Goal: Check status

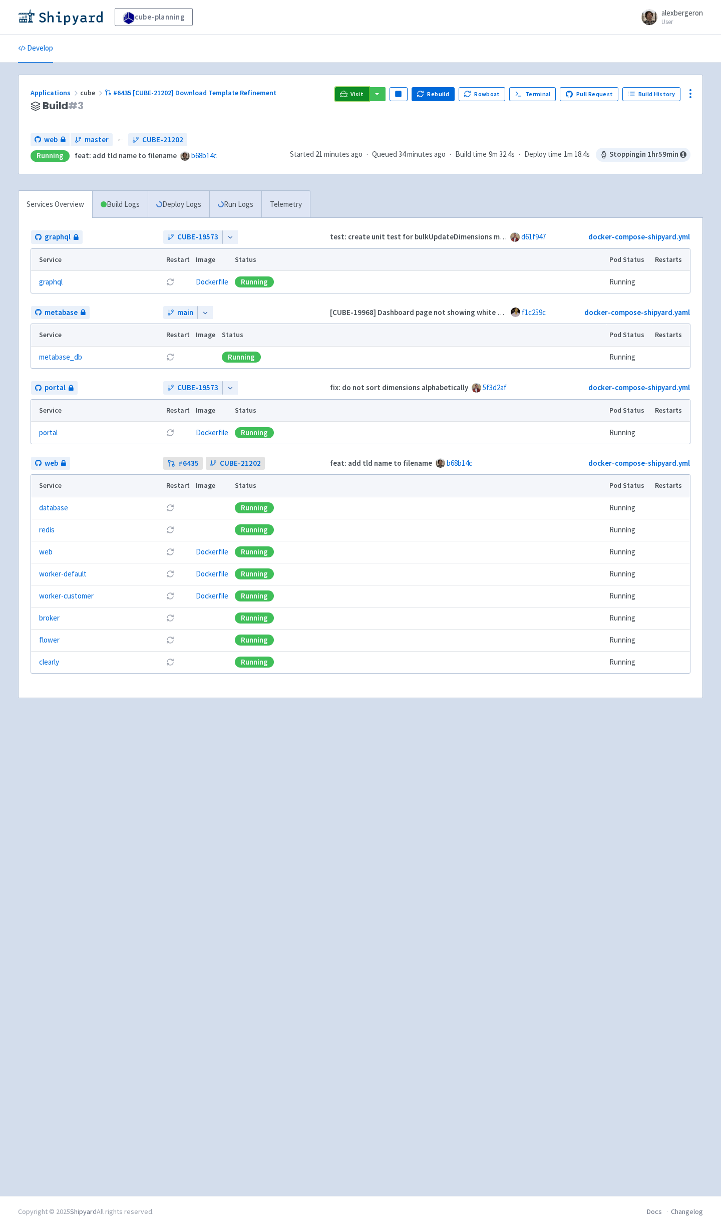
click at [356, 100] on link "Visit" at bounding box center [352, 94] width 34 height 14
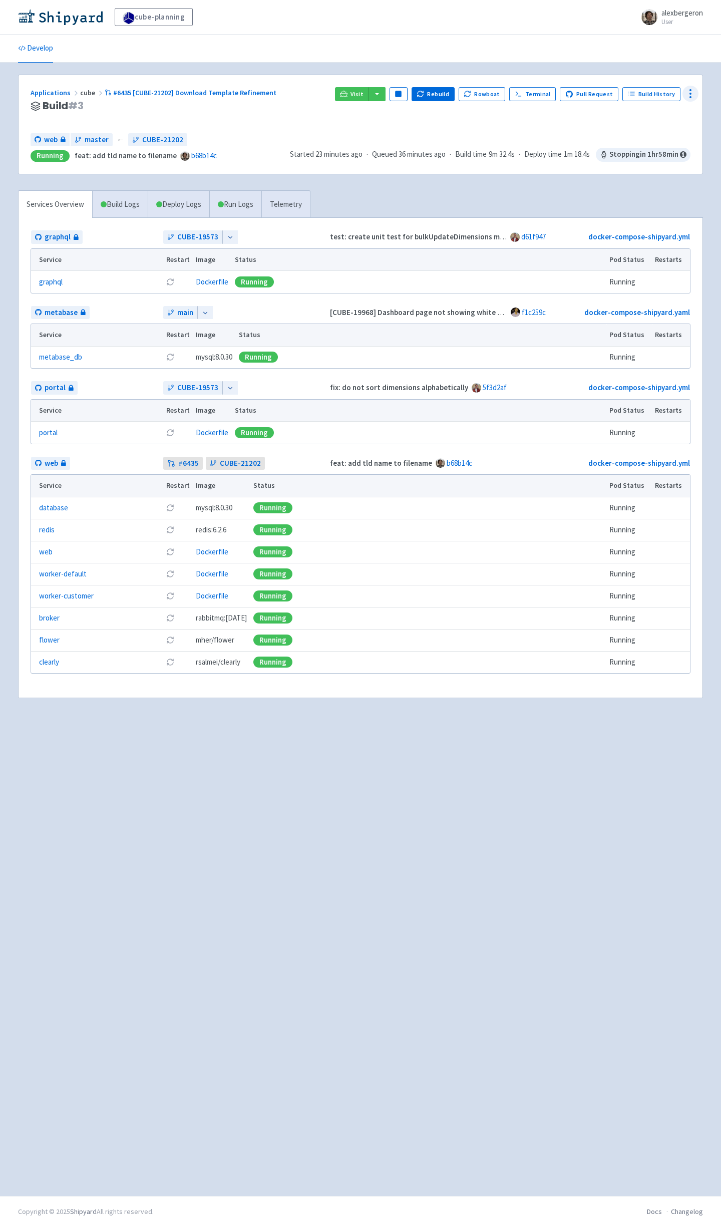
click at [689, 95] on icon at bounding box center [690, 94] width 12 height 12
click at [689, 89] on icon at bounding box center [690, 94] width 12 height 12
click at [116, 201] on link "Build Logs" at bounding box center [120, 205] width 55 height 28
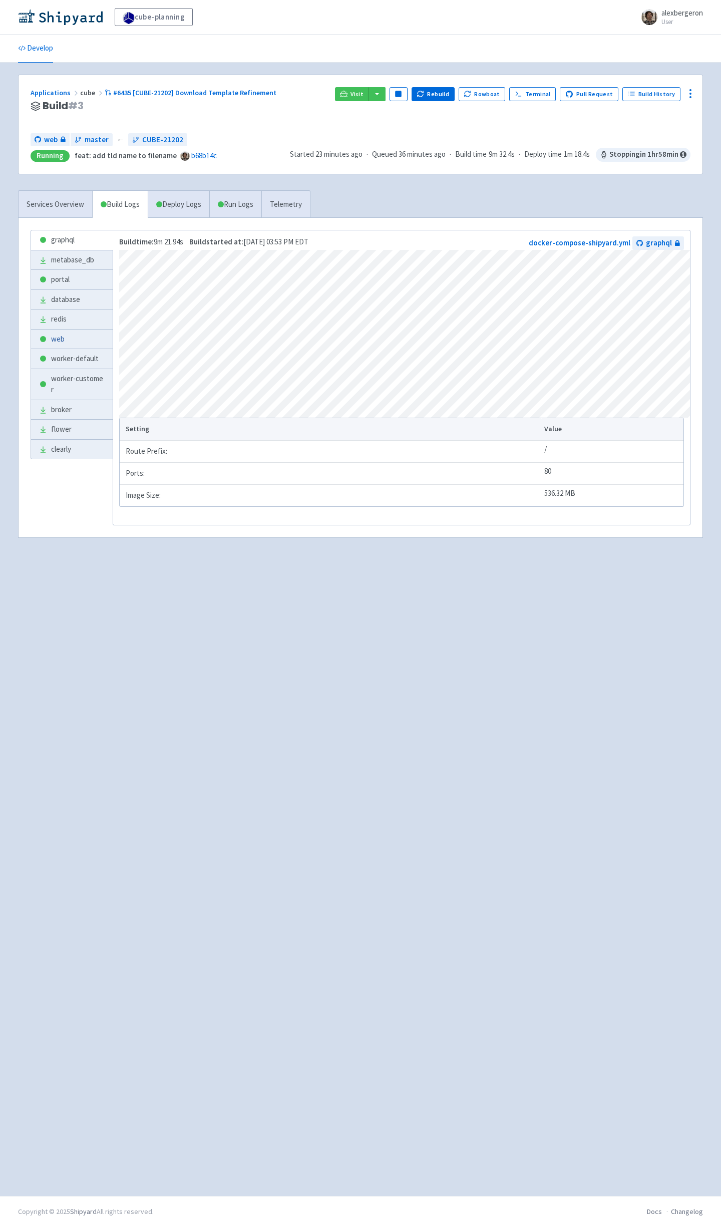
click at [64, 340] on link "web" at bounding box center [72, 339] width 82 height 20
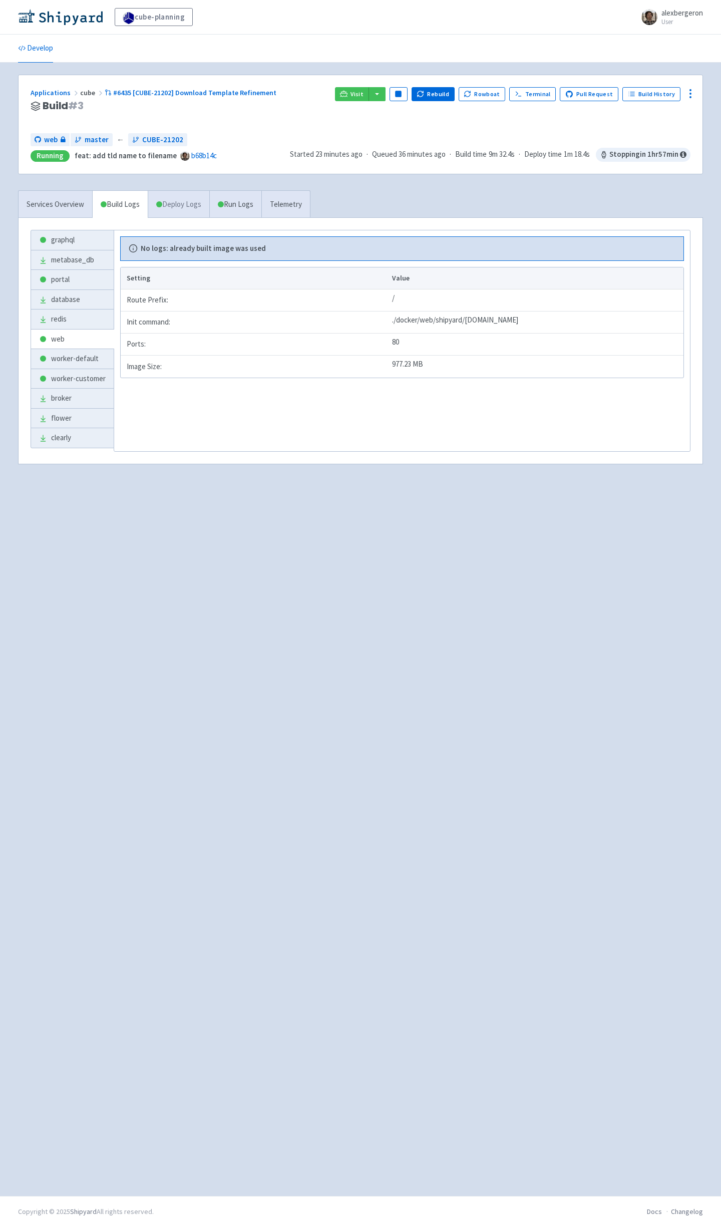
click at [183, 212] on link "Deploy Logs" at bounding box center [179, 205] width 62 height 28
